Goal: Information Seeking & Learning: Understand process/instructions

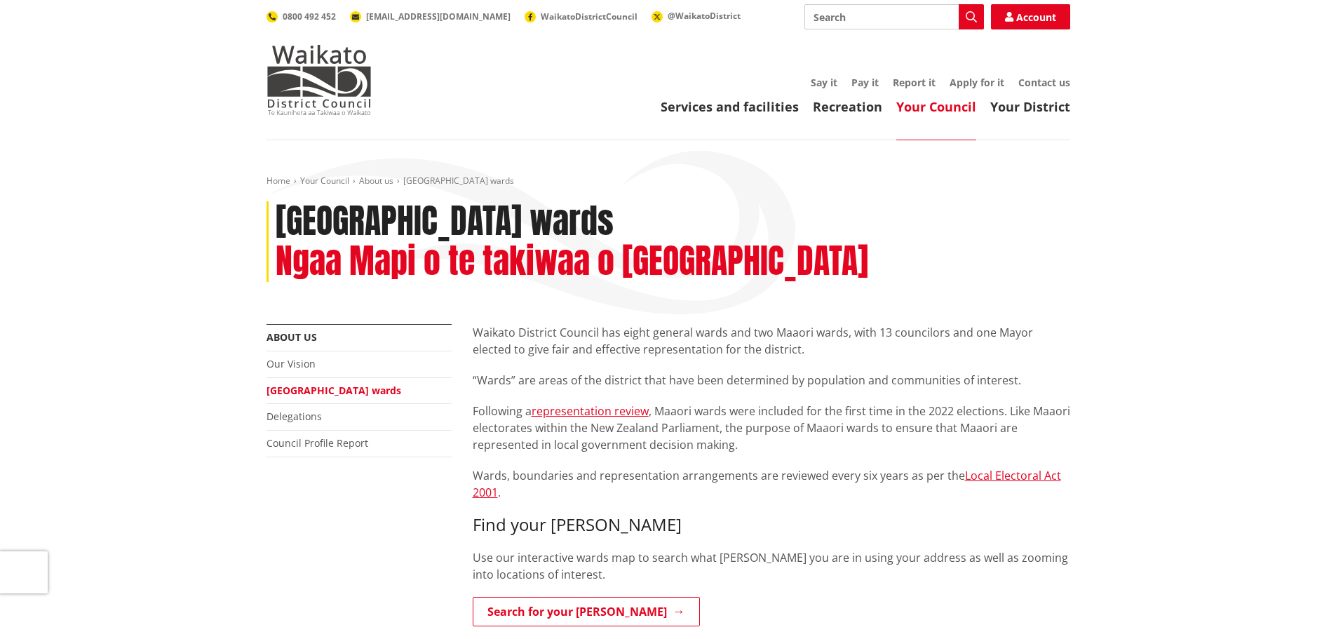
scroll to position [70, 0]
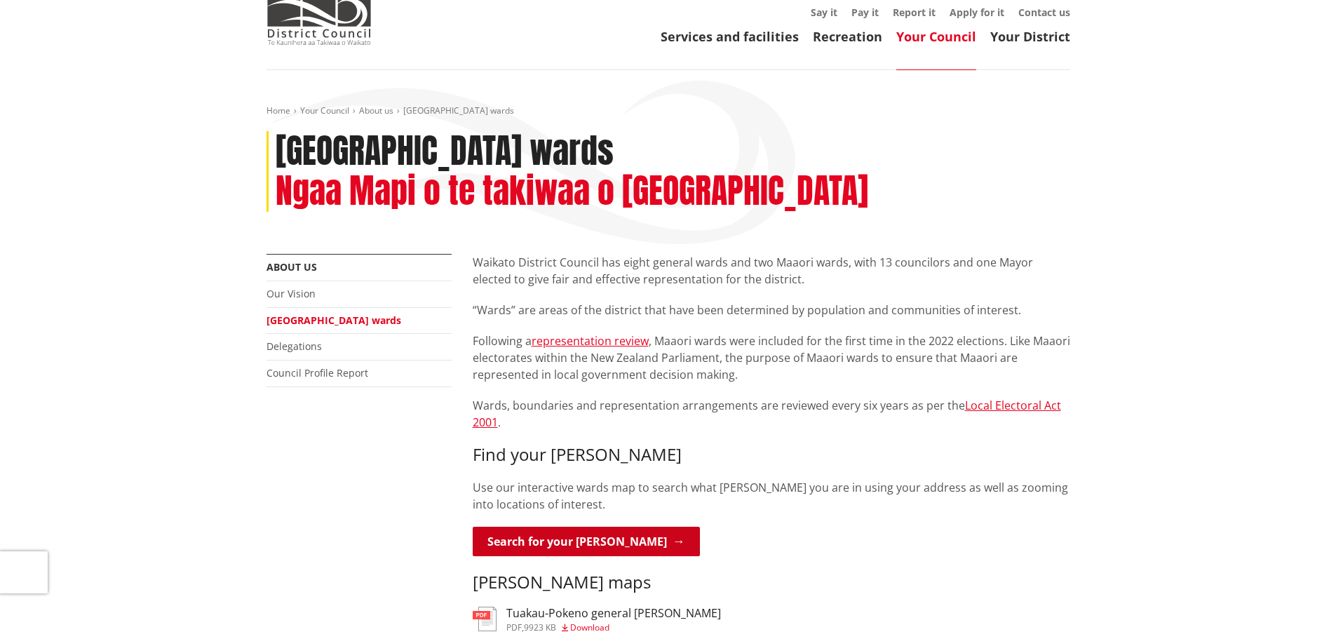
click at [548, 527] on link "Search for your ward" at bounding box center [586, 541] width 227 height 29
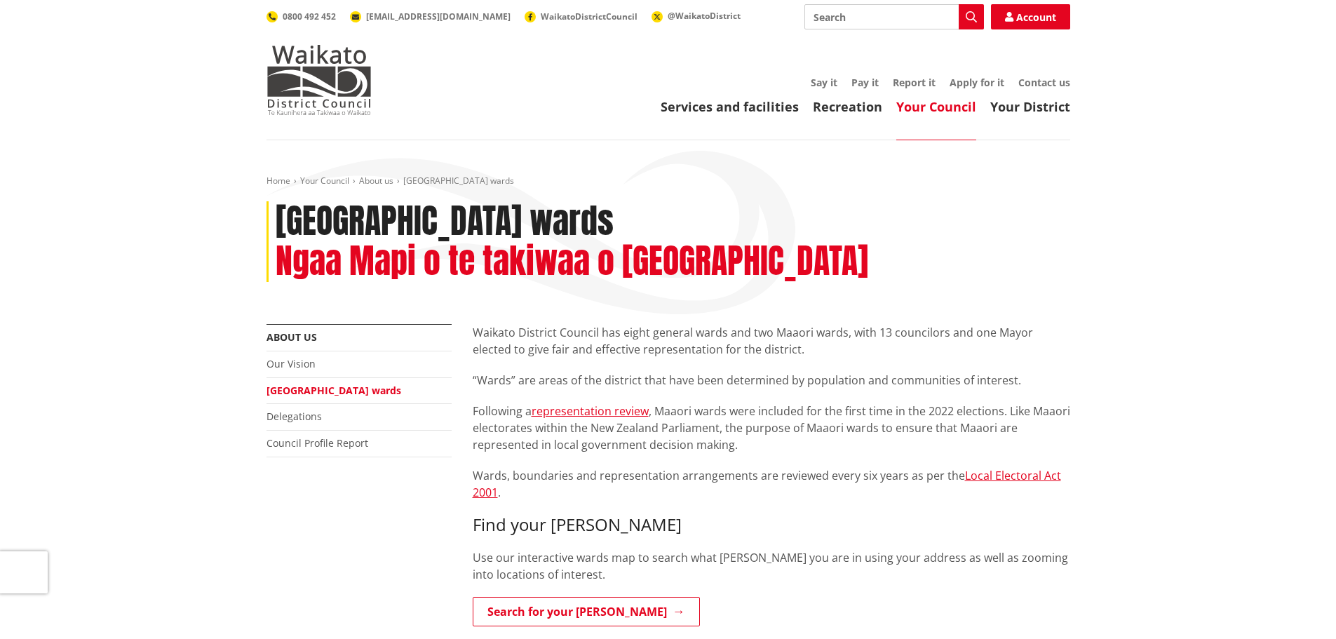
scroll to position [70, 0]
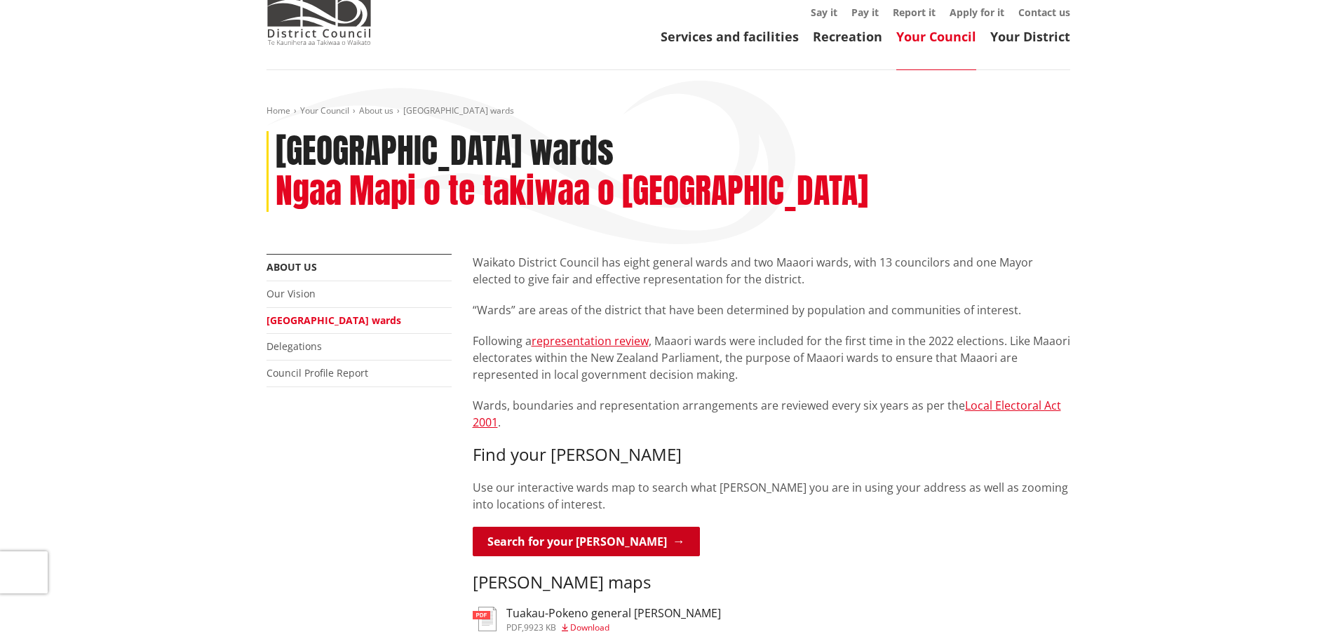
click at [546, 527] on link "Search for your ward" at bounding box center [586, 541] width 227 height 29
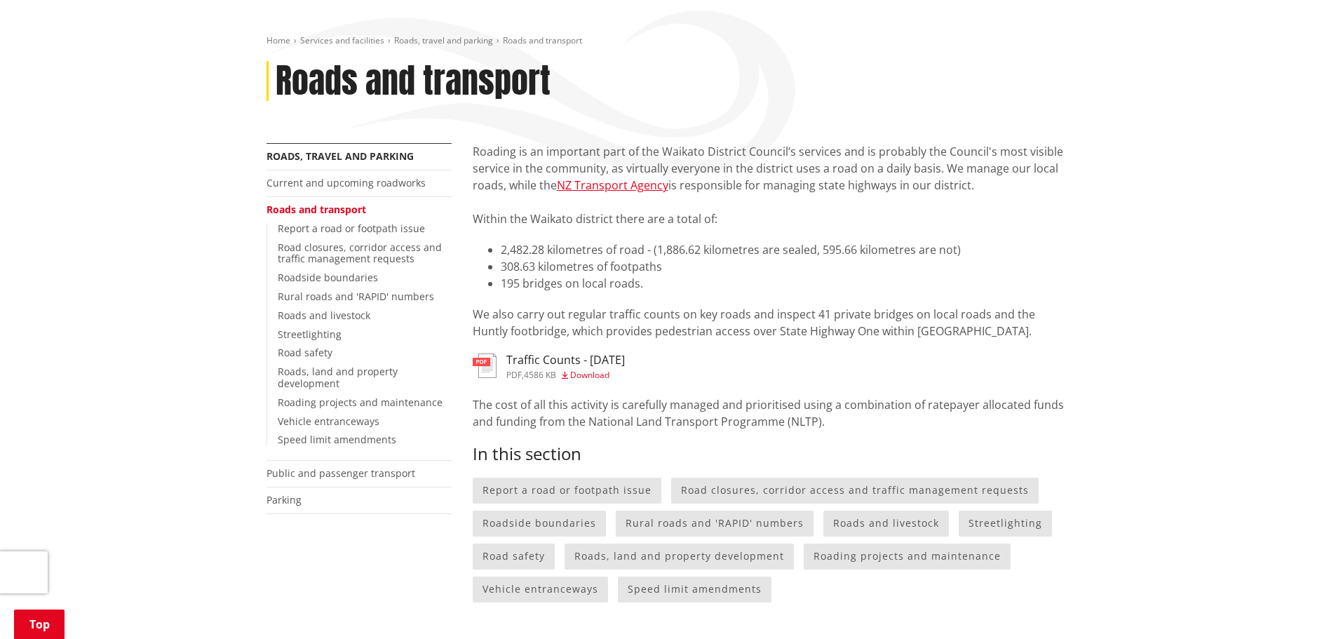
scroll to position [351, 0]
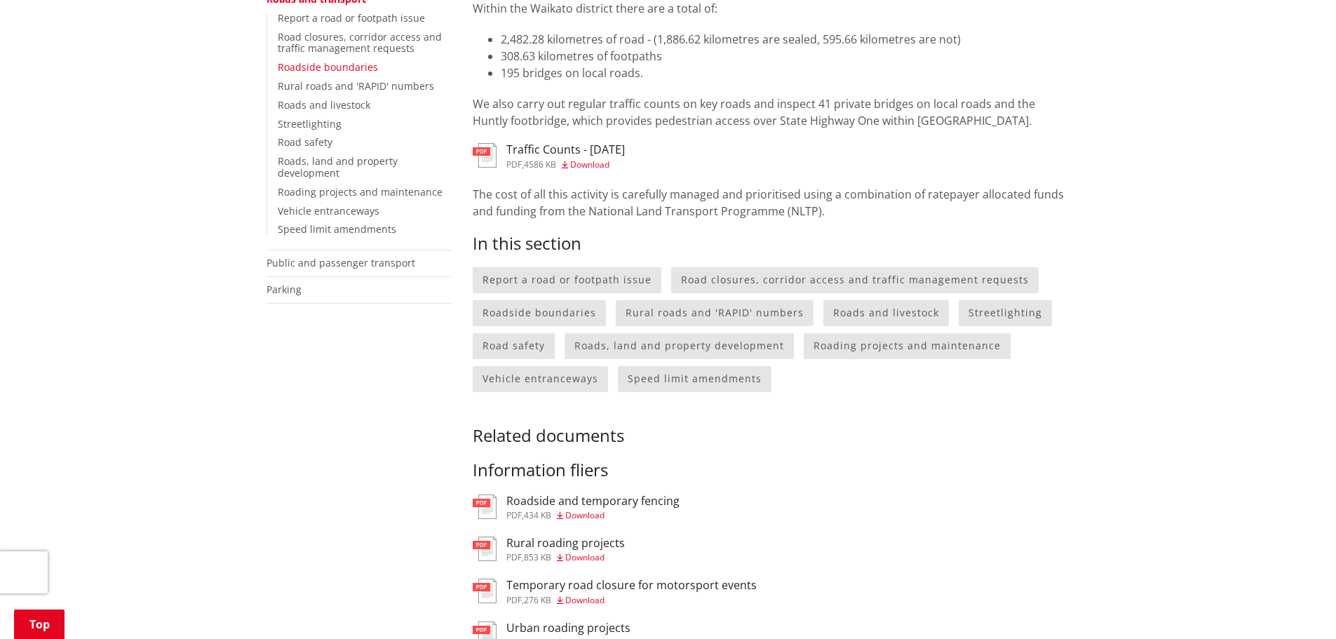
click at [347, 66] on link "Roadside boundaries" at bounding box center [328, 66] width 100 height 13
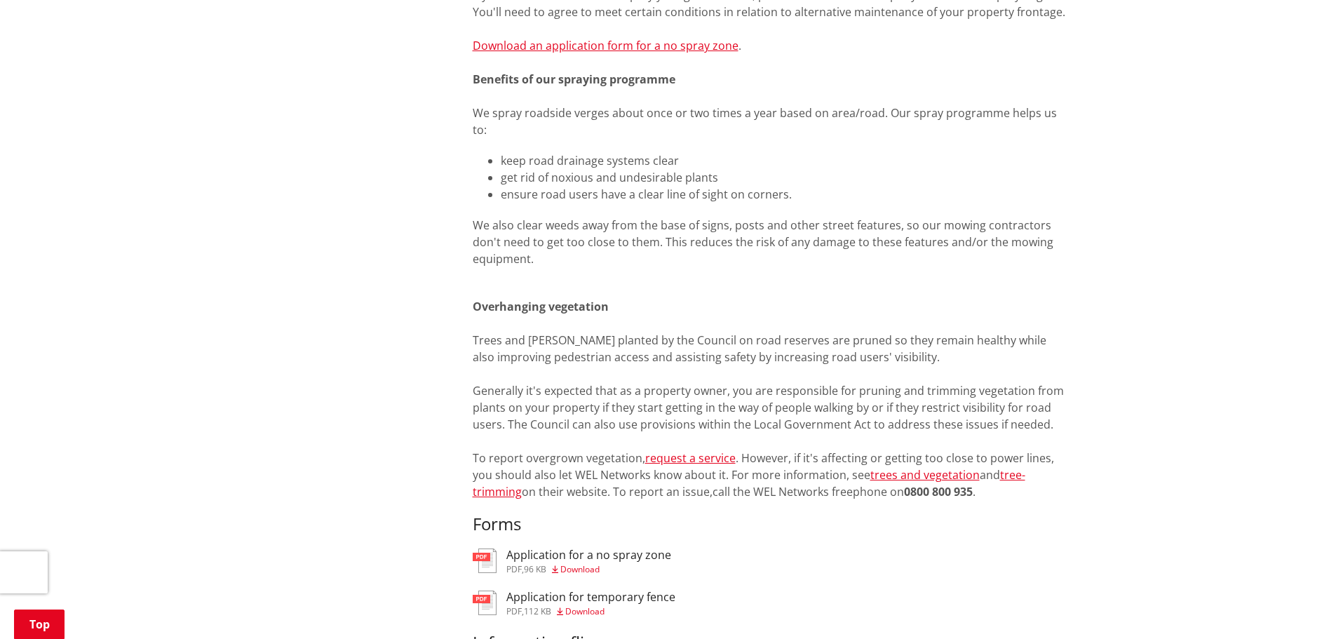
scroll to position [1263, 0]
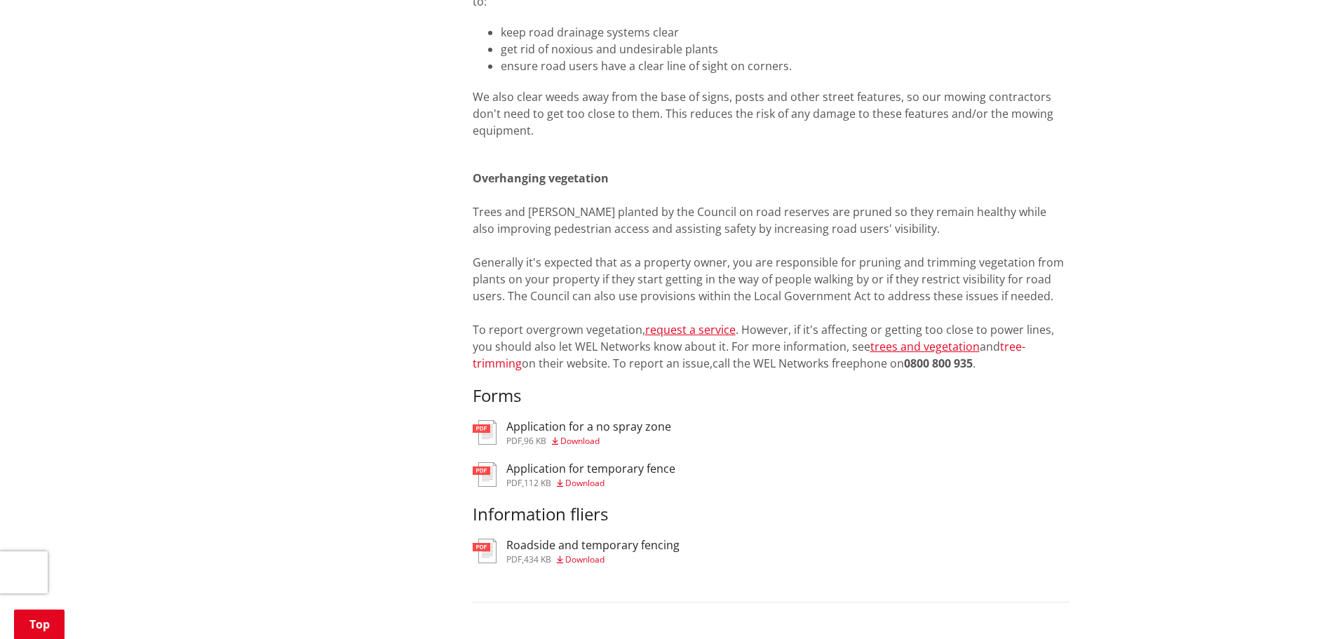
click at [1006, 339] on link "tree-trimming" at bounding box center [749, 355] width 553 height 32
